Goal: Task Accomplishment & Management: Use online tool/utility

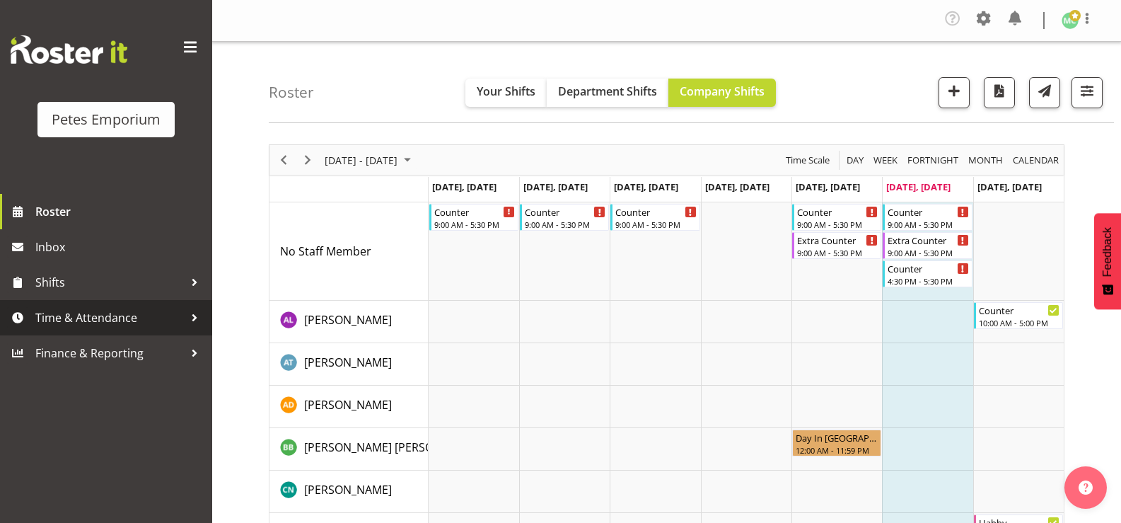
click at [95, 333] on link "Time & Attendance" at bounding box center [106, 317] width 212 height 35
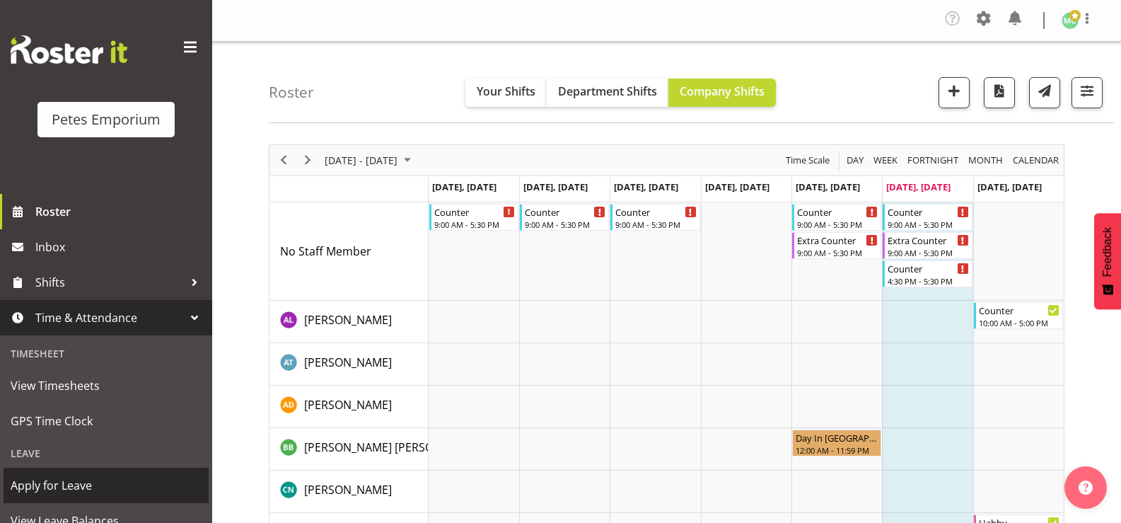
scroll to position [125, 0]
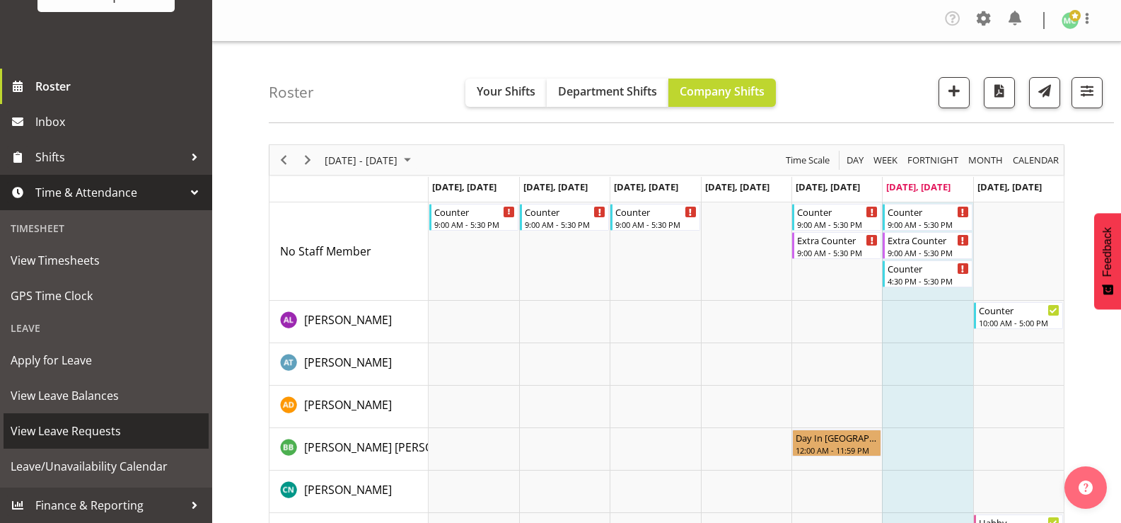
click at [108, 443] on link "View Leave Requests" at bounding box center [106, 430] width 205 height 35
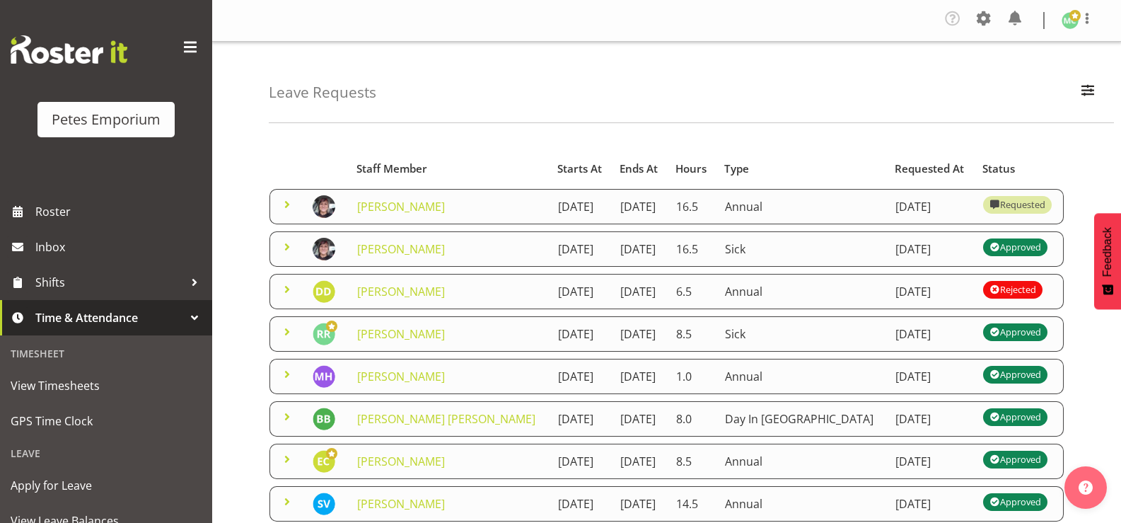
click at [292, 298] on span at bounding box center [287, 289] width 17 height 17
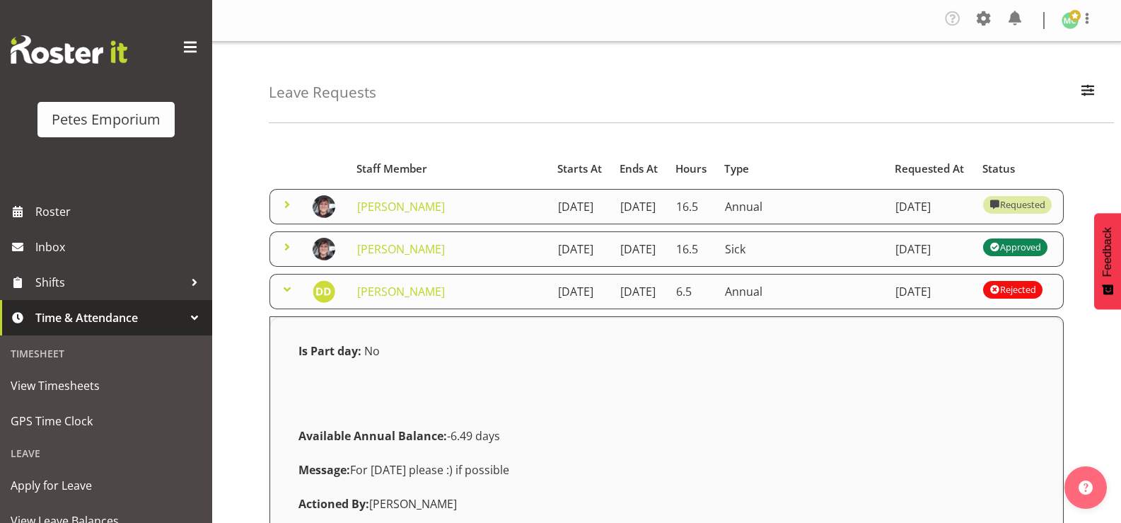
click at [285, 298] on span at bounding box center [287, 289] width 17 height 17
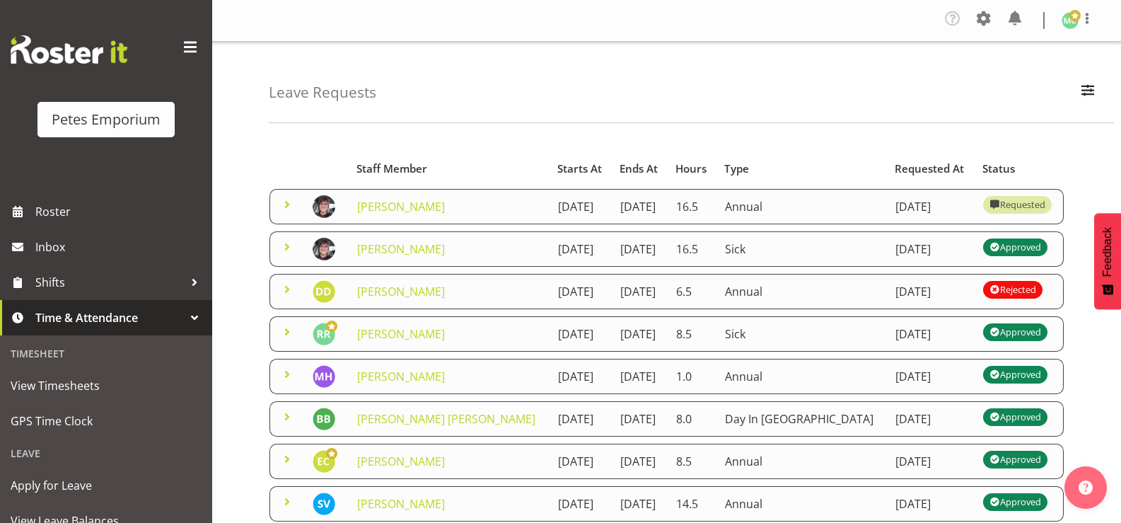
click at [284, 255] on span at bounding box center [287, 246] width 17 height 17
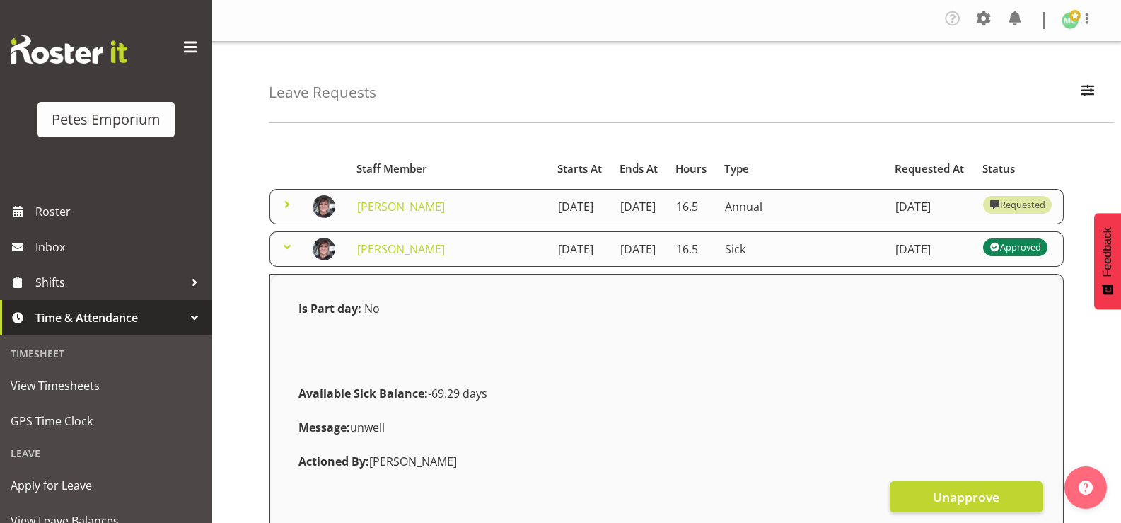
click at [284, 255] on span at bounding box center [287, 246] width 17 height 17
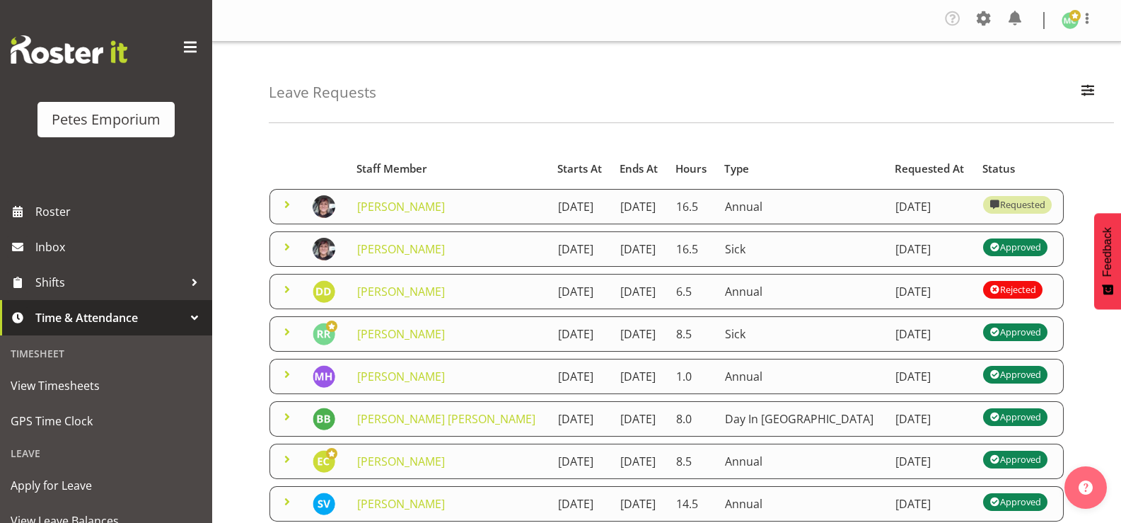
click at [279, 217] on link at bounding box center [287, 209] width 17 height 16
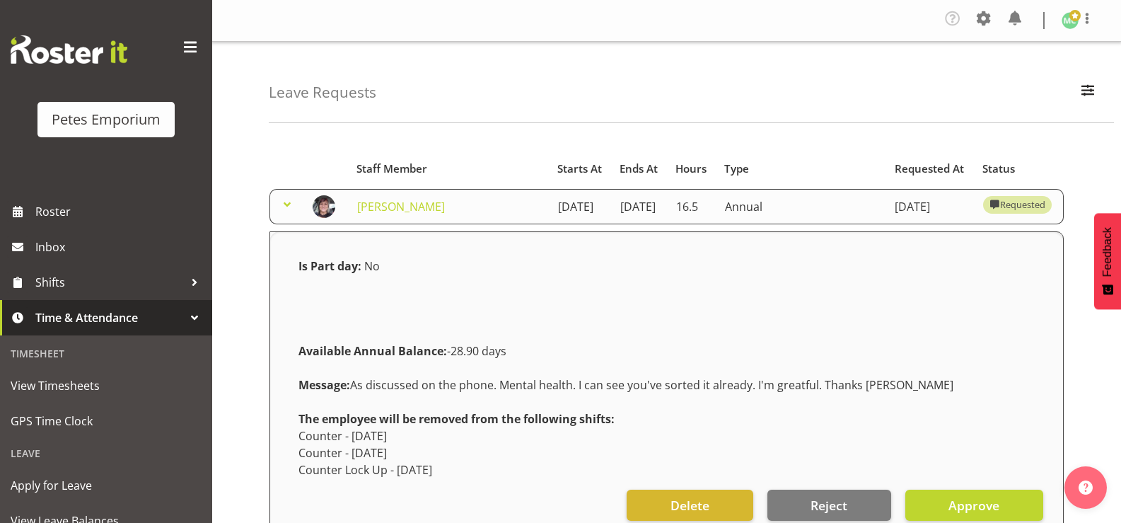
click at [285, 208] on span at bounding box center [287, 204] width 17 height 17
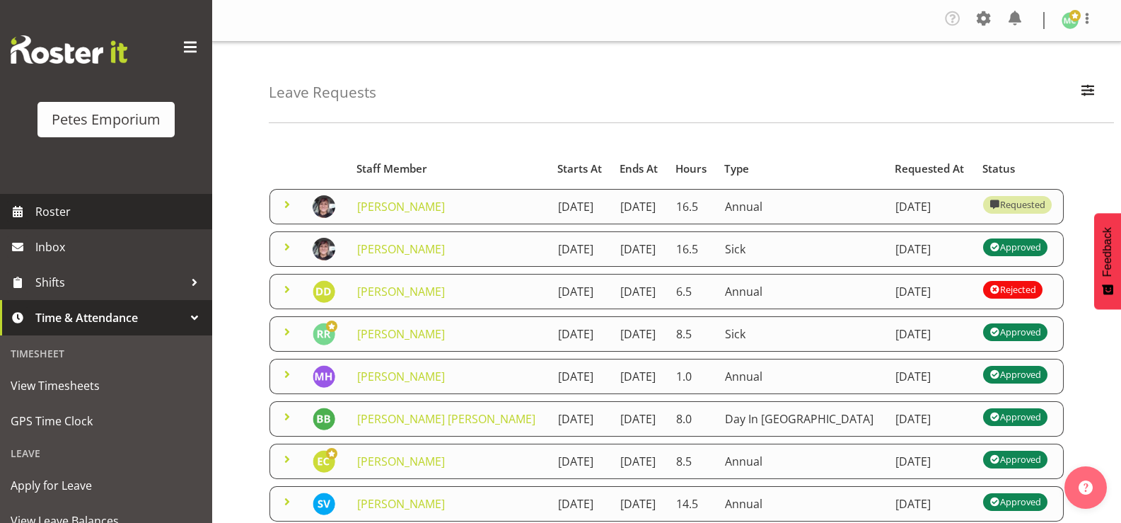
click at [85, 212] on span "Roster" at bounding box center [120, 211] width 170 height 21
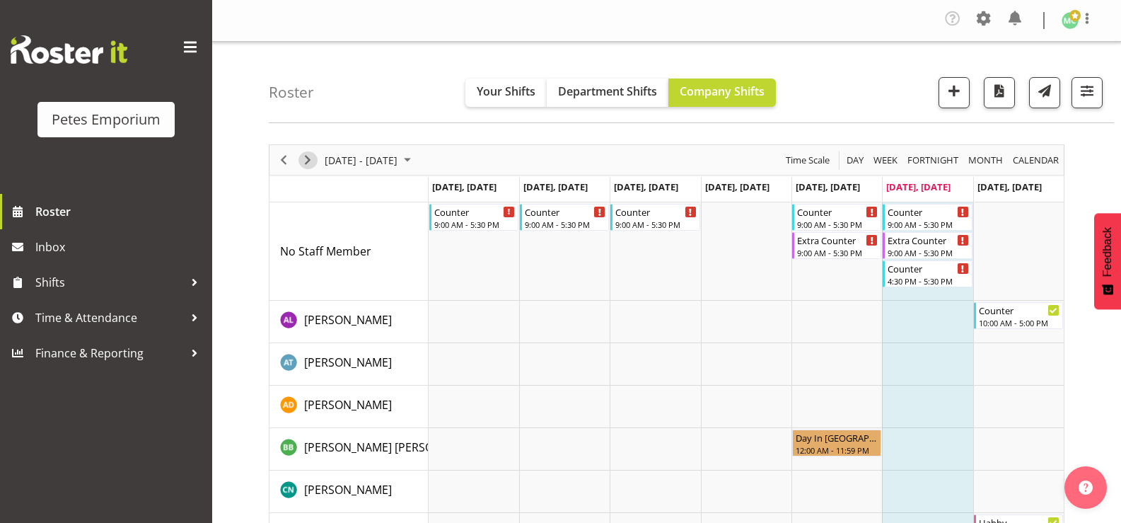
click at [308, 159] on span "Next" at bounding box center [307, 160] width 17 height 18
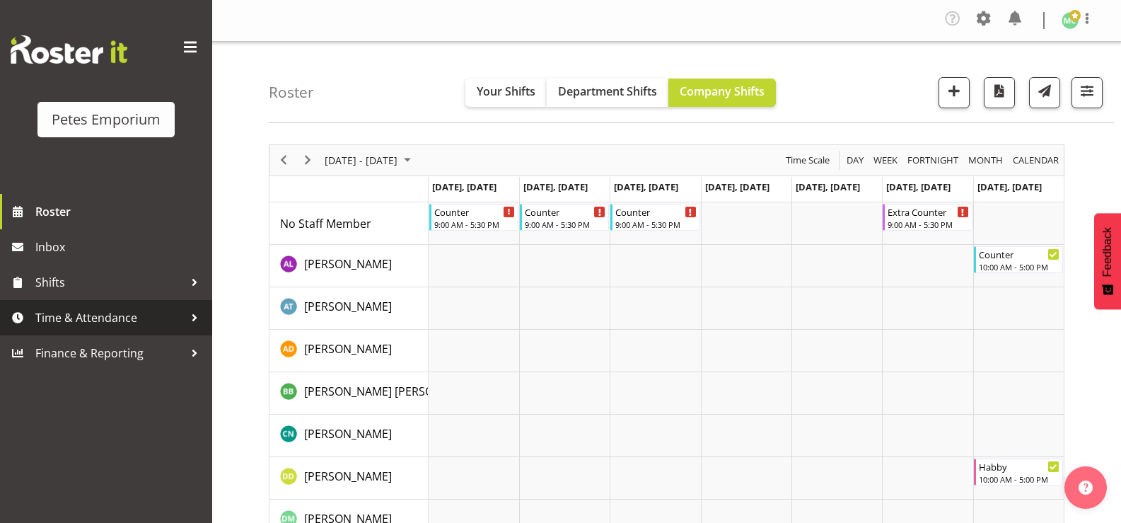
click at [137, 306] on link "Time & Attendance" at bounding box center [106, 317] width 212 height 35
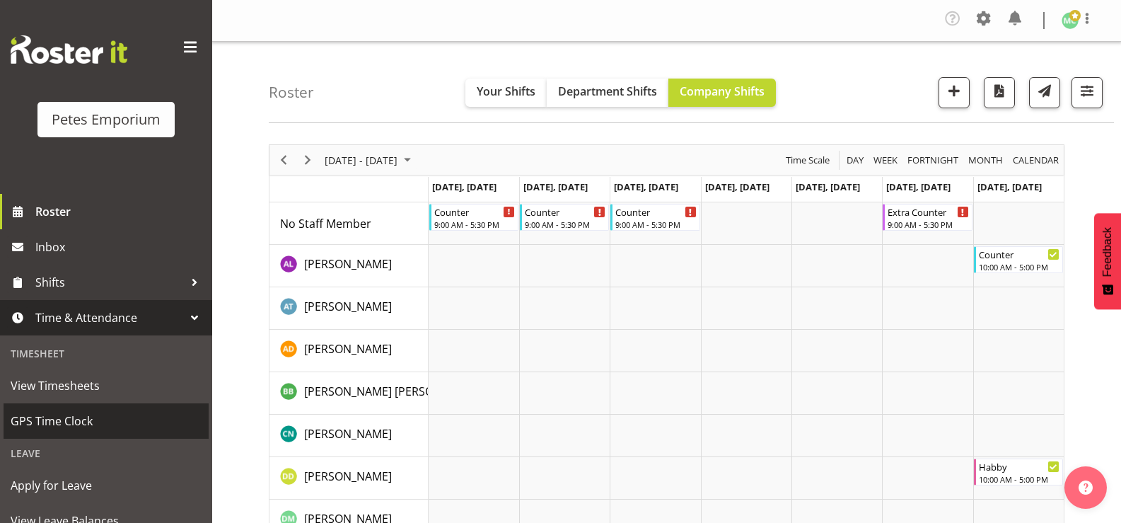
click at [75, 426] on span "GPS Time Clock" at bounding box center [106, 420] width 191 height 21
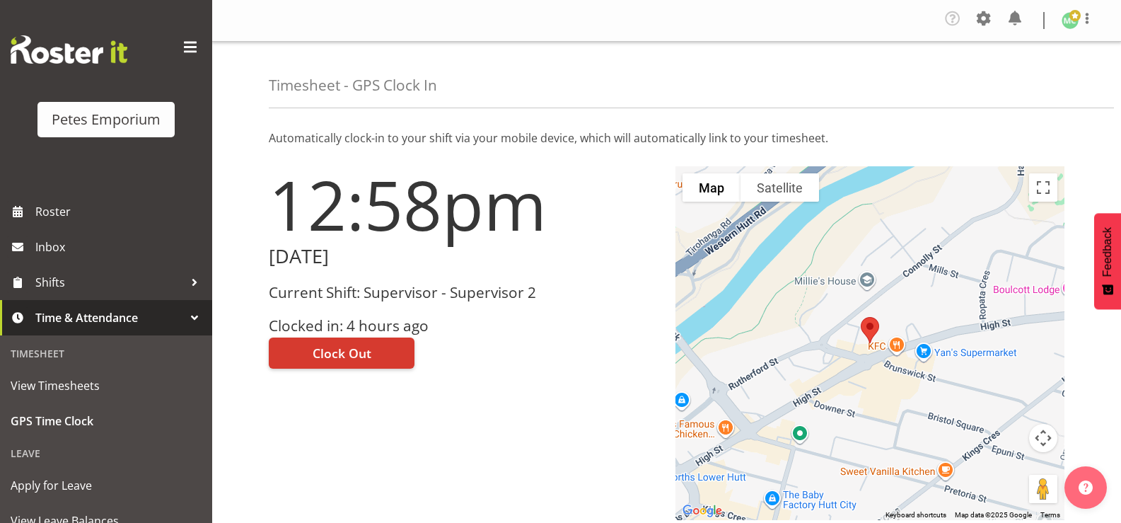
click at [365, 454] on div "12:58pm [DATE] Current Shift: Supervisor - Supervisor 2 Clocked in: 4 hours ago…" at bounding box center [463, 343] width 407 height 371
click at [357, 366] on button "Clock Out" at bounding box center [342, 352] width 146 height 31
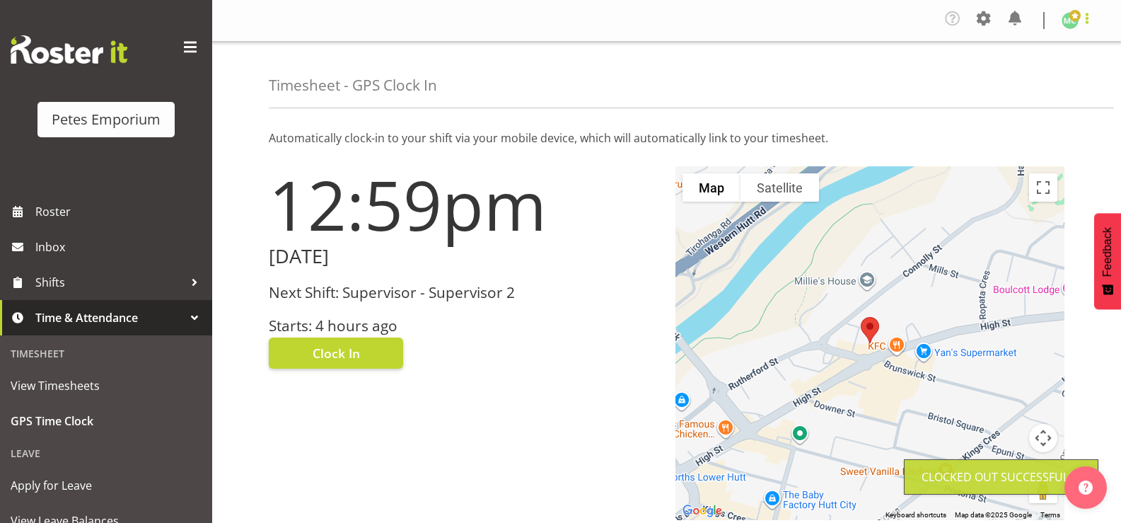
click at [1093, 19] on span at bounding box center [1087, 18] width 17 height 17
click at [1073, 74] on link "Log Out" at bounding box center [1028, 77] width 136 height 25
